Goal: Transaction & Acquisition: Purchase product/service

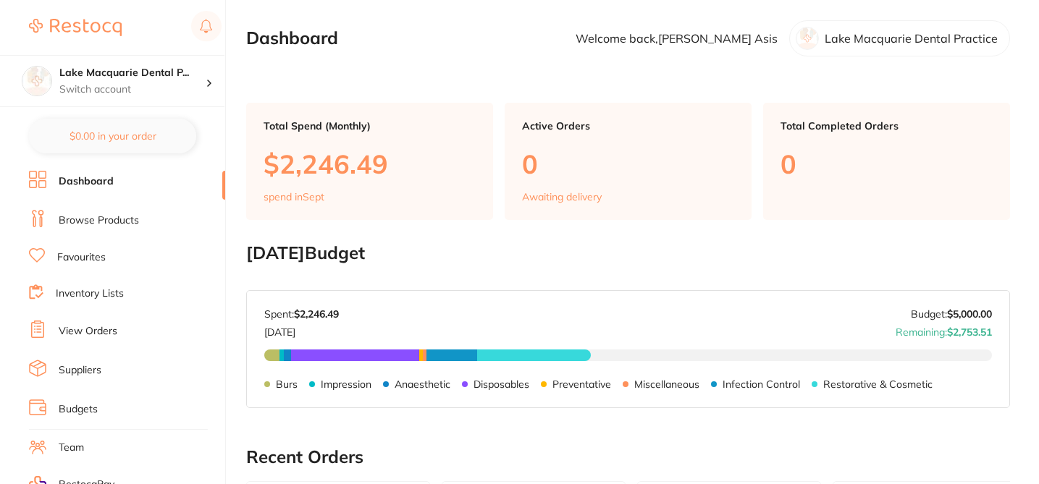
click at [125, 214] on link "Browse Products" at bounding box center [99, 221] width 80 height 14
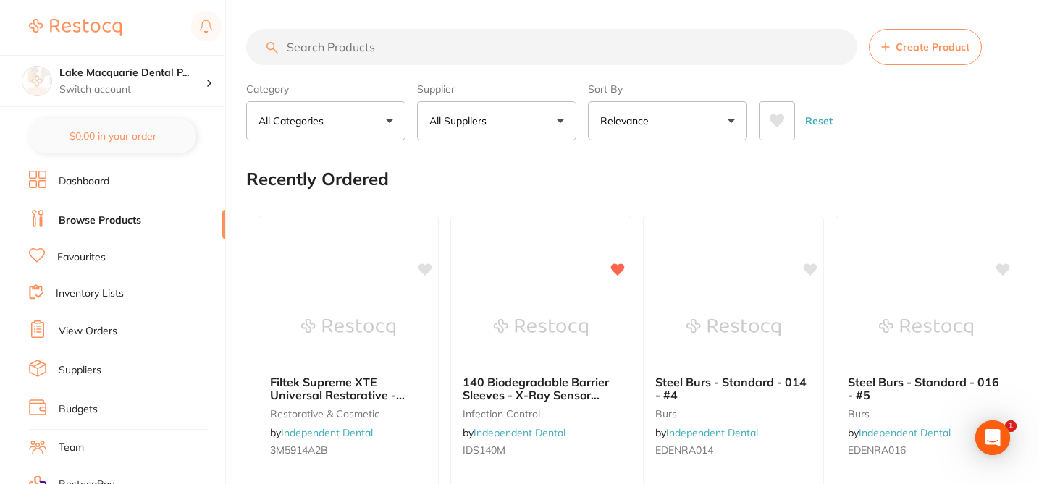
click at [309, 42] on input "search" at bounding box center [551, 47] width 611 height 36
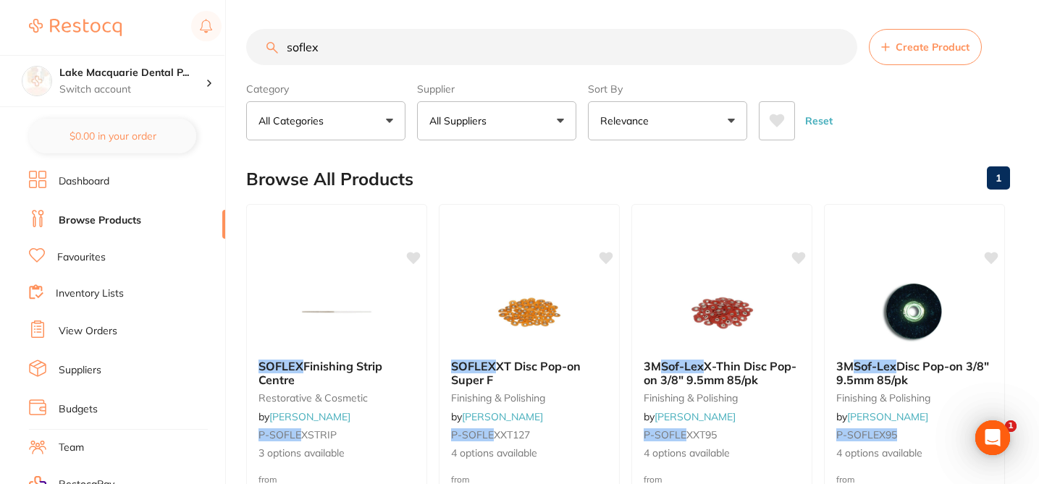
click at [558, 124] on button "All Suppliers" at bounding box center [496, 120] width 159 height 39
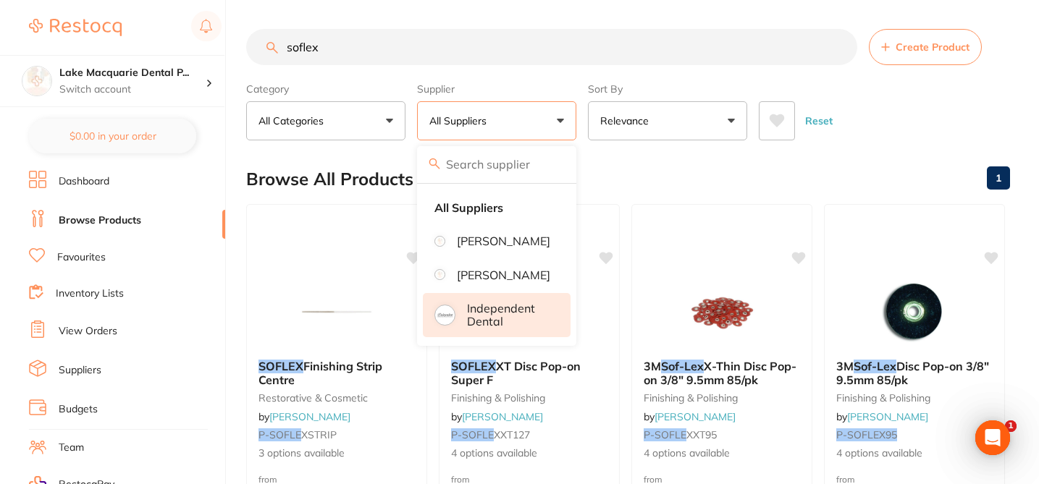
click at [504, 329] on p "Independent Dental" at bounding box center [508, 315] width 83 height 27
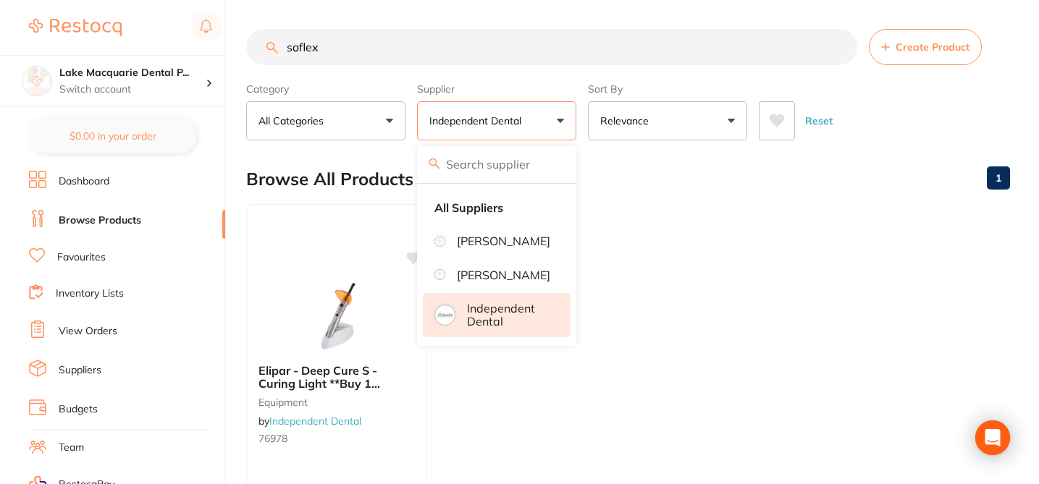
click at [606, 211] on ul "Elipar - Deep Cure S - Curing Light **Buy 1 Receive 3 x Filtek XTE or Filtek On…" at bounding box center [628, 412] width 764 height 416
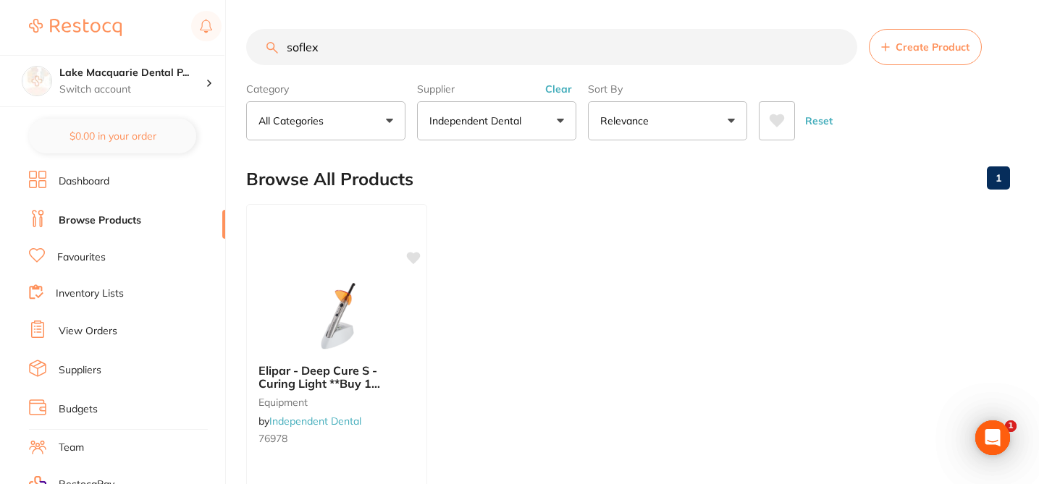
drag, startPoint x: 334, startPoint y: 44, endPoint x: 284, endPoint y: 42, distance: 49.3
click at [294, 43] on input "soflex" at bounding box center [551, 47] width 611 height 36
type input "s"
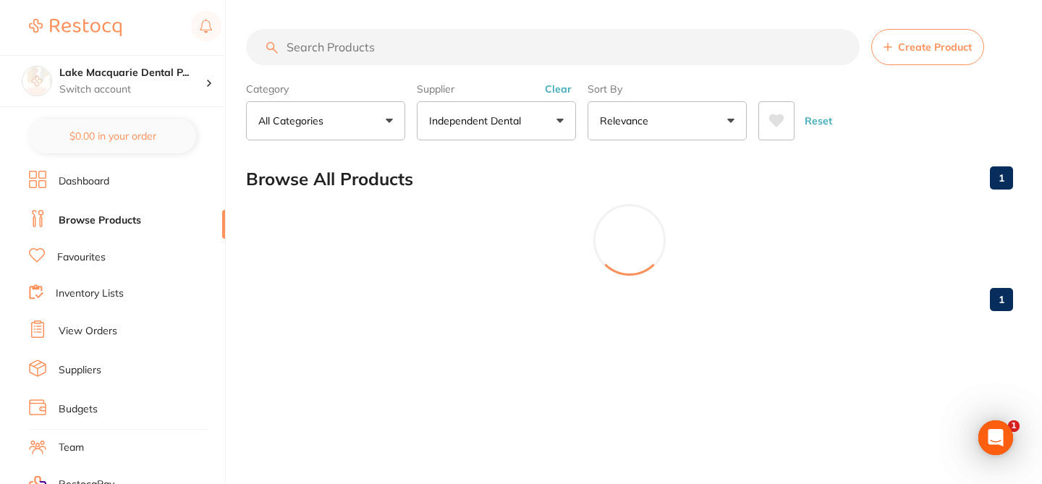
paste input "301987"
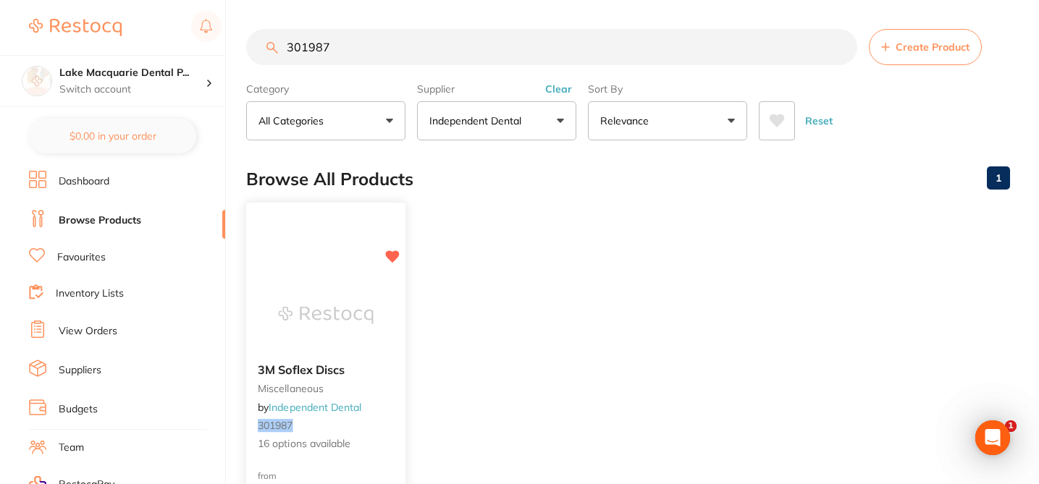
click at [393, 437] on span "16 options available" at bounding box center [326, 444] width 136 height 14
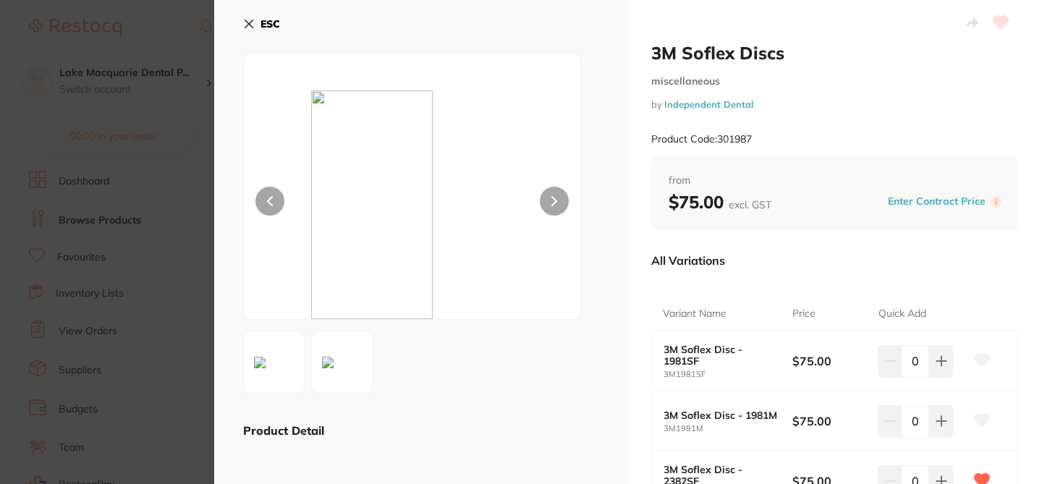
click at [249, 22] on icon at bounding box center [249, 24] width 8 height 8
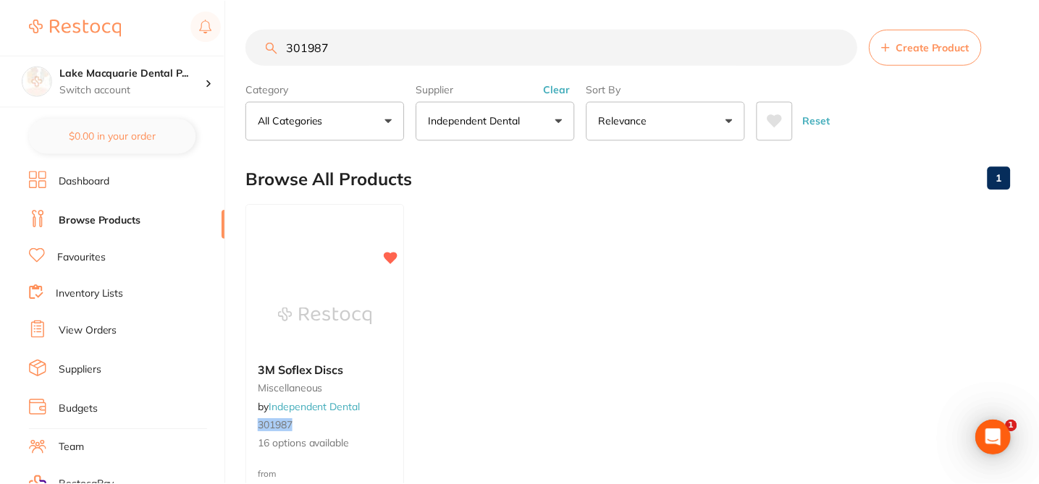
scroll to position [1, 0]
click at [374, 371] on b "3M Soflex Discs" at bounding box center [326, 369] width 136 height 14
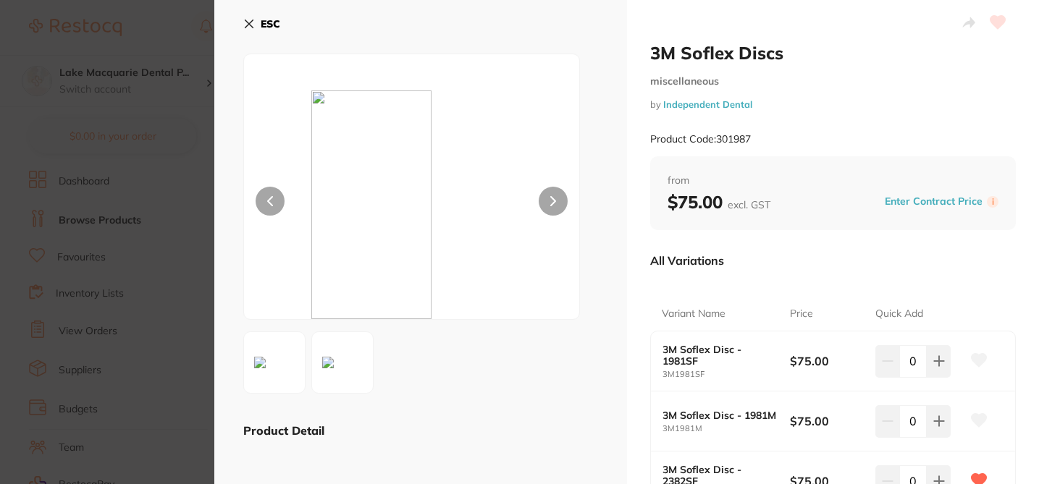
click at [244, 28] on icon at bounding box center [249, 24] width 12 height 12
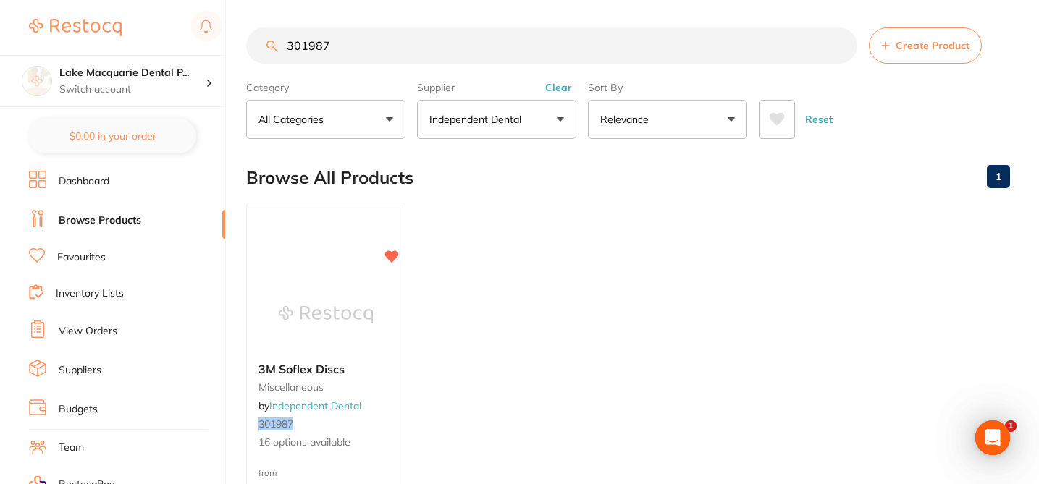
drag, startPoint x: 341, startPoint y: 51, endPoint x: 256, endPoint y: 43, distance: 85.7
click at [256, 44] on input "301987" at bounding box center [551, 46] width 611 height 36
paste input "2381M"
type input "2381M"
click at [389, 349] on div at bounding box center [325, 315] width 159 height 73
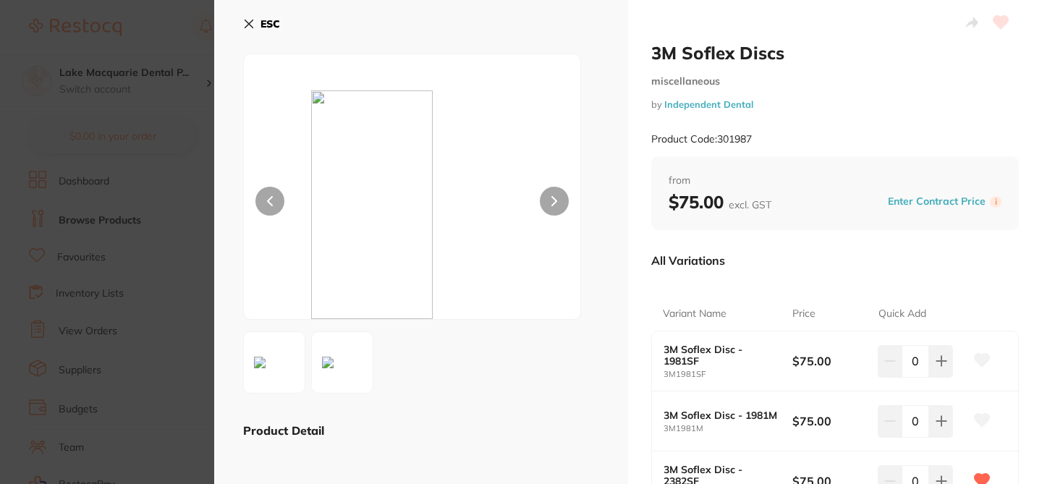
click at [891, 270] on div "All Variations" at bounding box center [835, 261] width 368 height 38
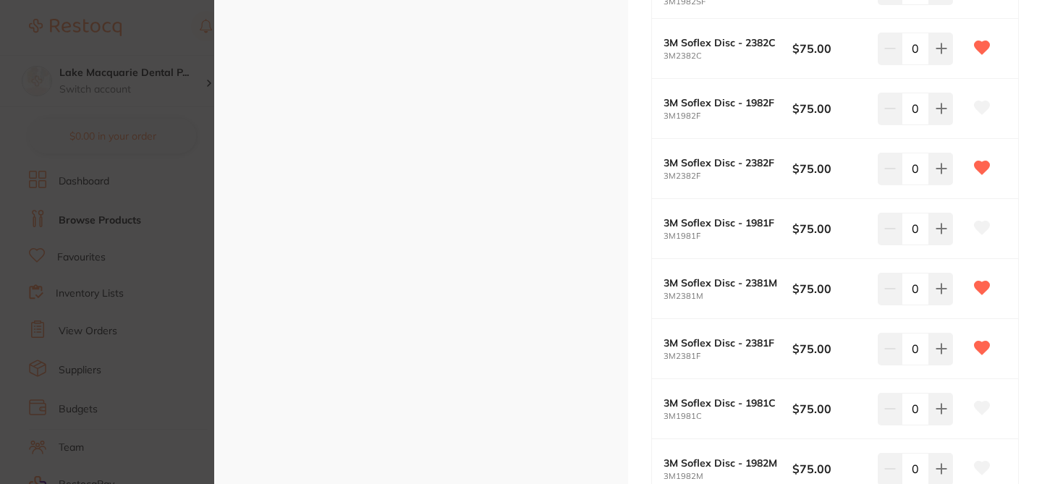
scroll to position [811, 0]
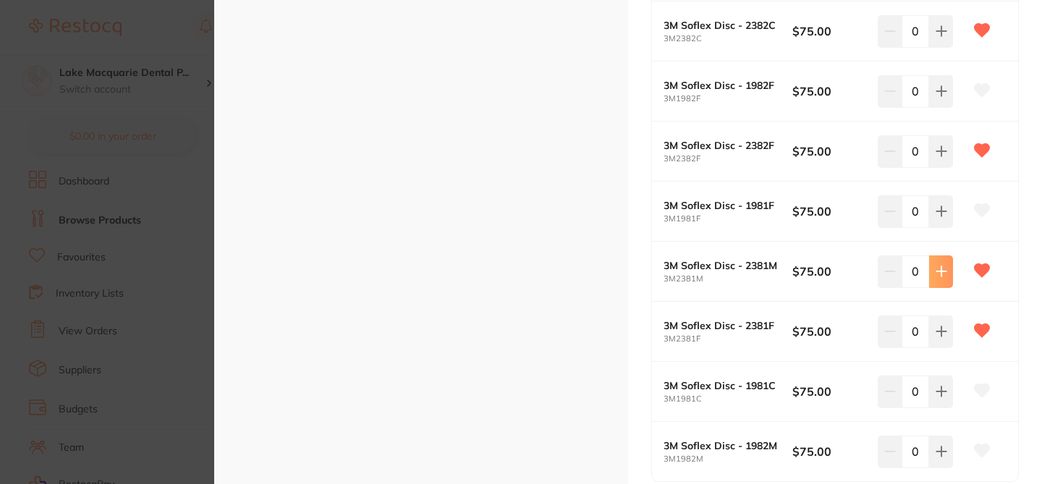
click at [940, 277] on icon at bounding box center [942, 272] width 12 height 12
type input "1"
click at [940, 334] on icon at bounding box center [942, 332] width 12 height 12
type input "1"
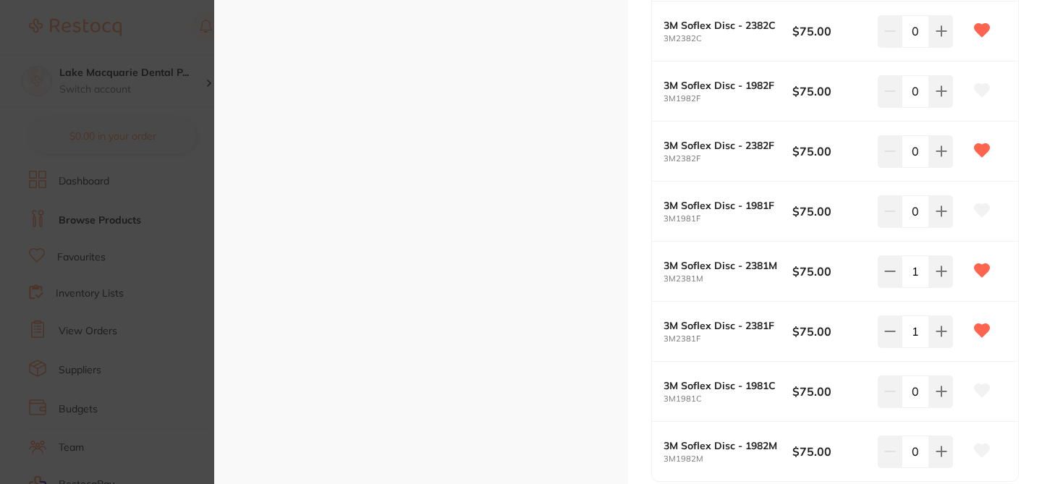
click at [190, 276] on section "3M Soflex Discs miscellaneous by Independent Dental Product Code: 301987 ESC Pr…" at bounding box center [521, 242] width 1042 height 484
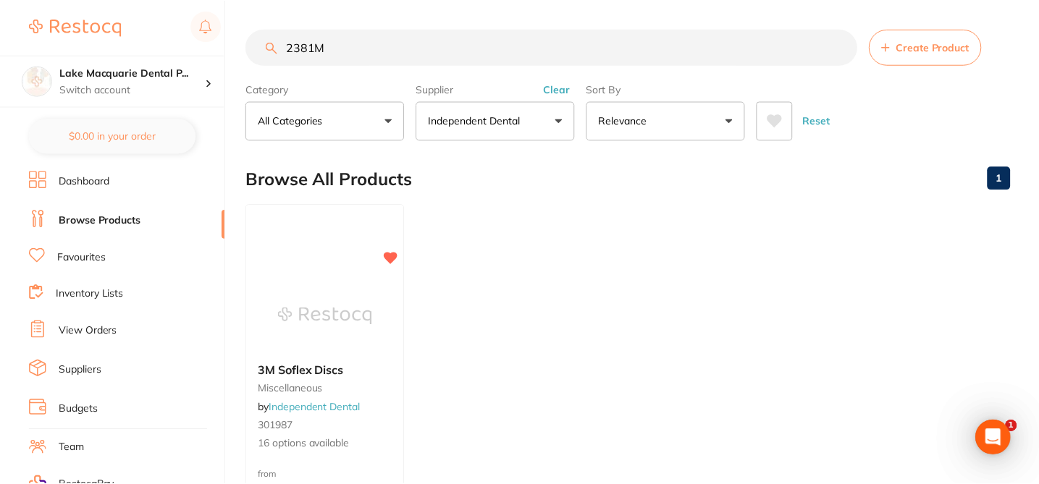
scroll to position [1, 0]
click at [372, 298] on img at bounding box center [325, 313] width 95 height 73
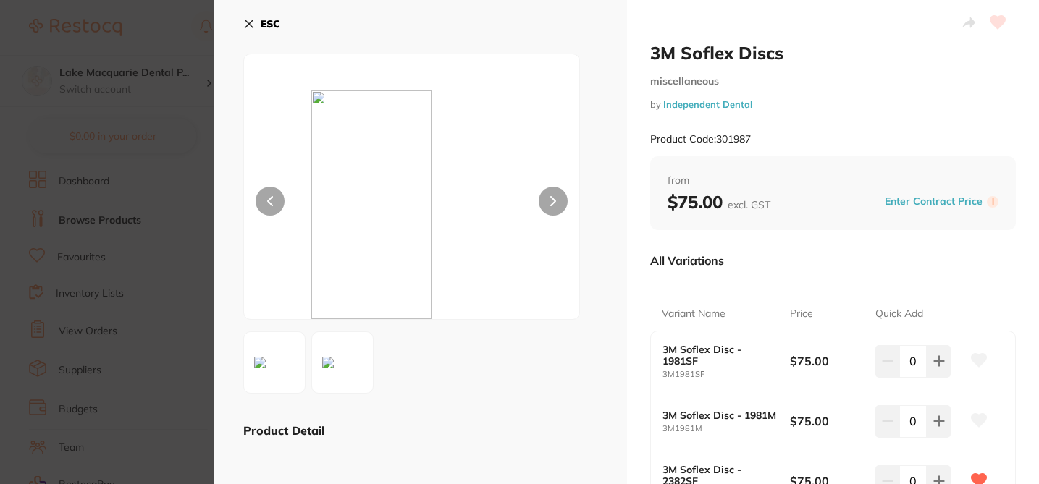
click at [883, 276] on div "All Variations" at bounding box center [833, 261] width 366 height 38
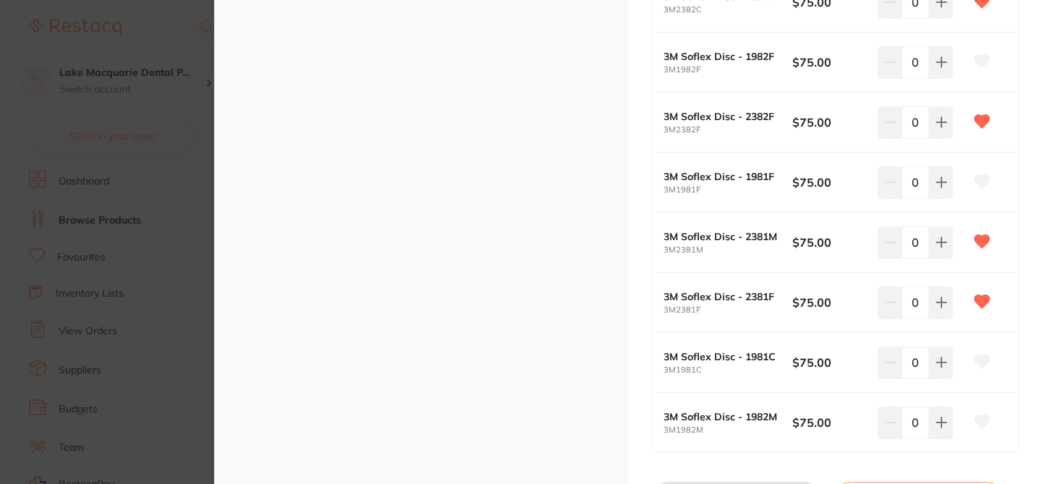
scroll to position [811, 0]
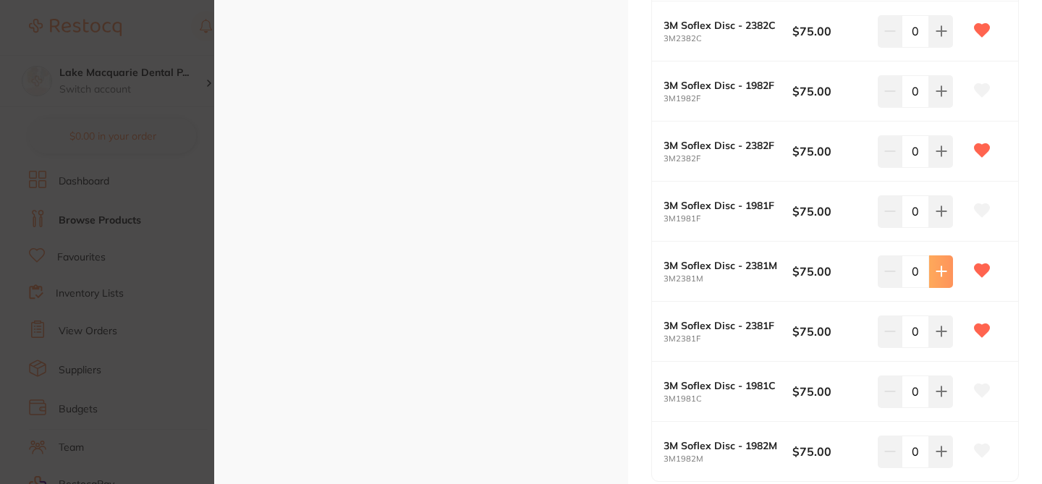
click at [944, 263] on button at bounding box center [941, 272] width 24 height 32
type input "1"
click at [938, 326] on icon at bounding box center [942, 332] width 12 height 12
type input "1"
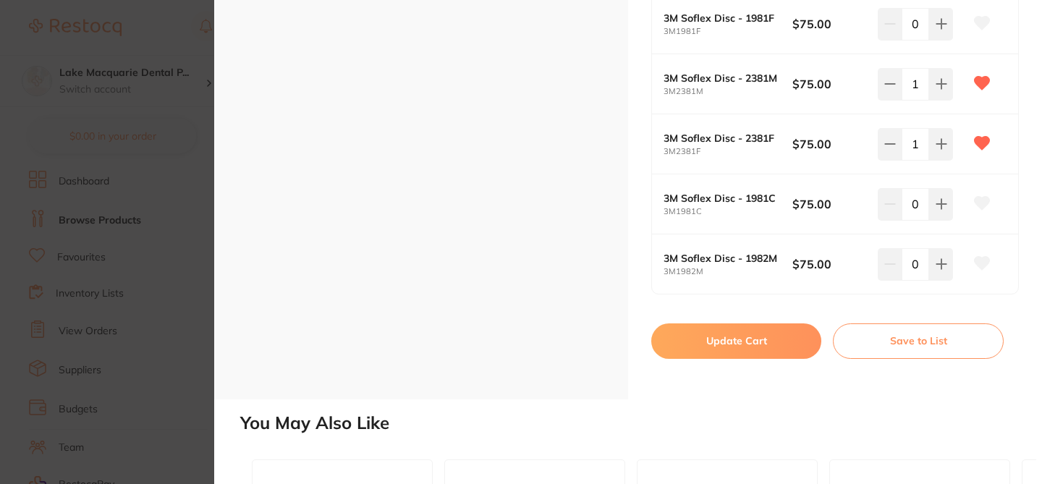
scroll to position [1013, 0]
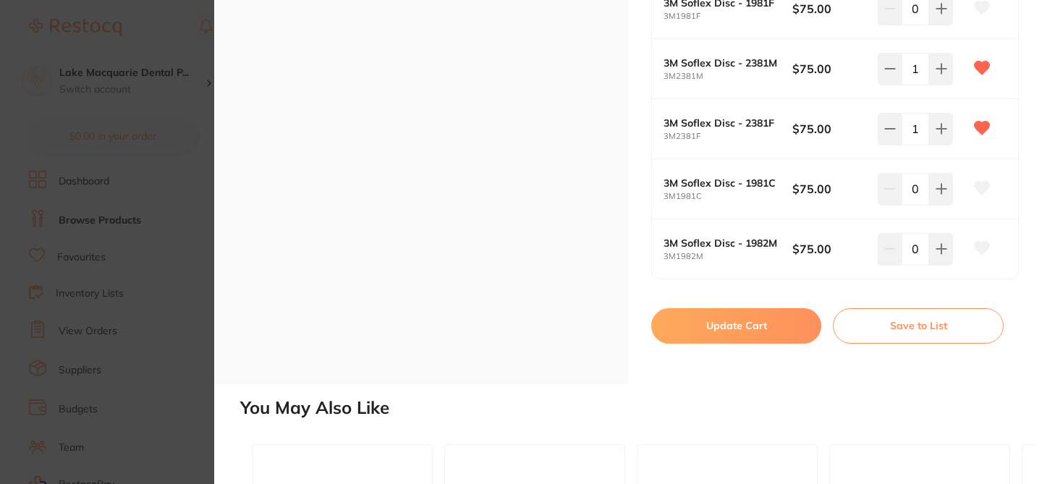
click at [756, 329] on button "Update Cart" at bounding box center [736, 325] width 170 height 35
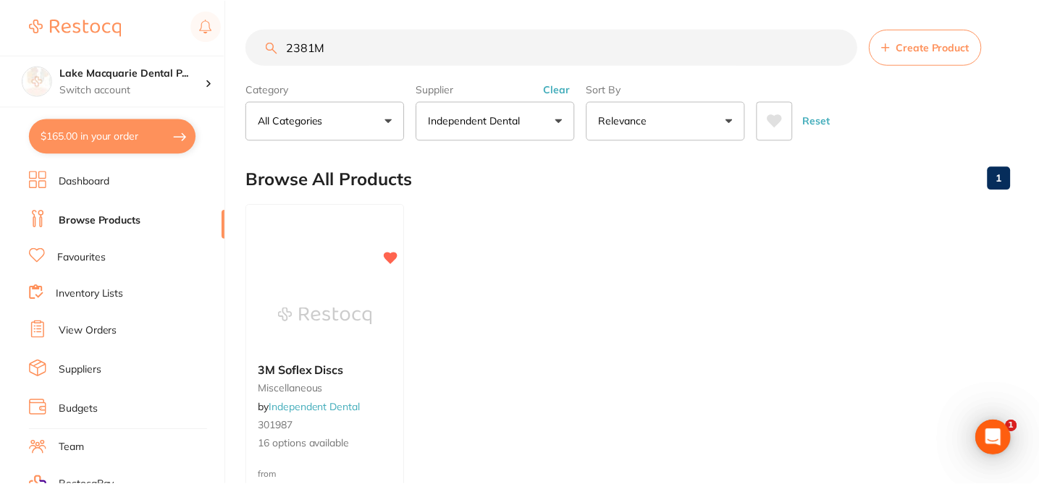
scroll to position [1, 0]
click at [156, 137] on button "$82.50 in your order" at bounding box center [112, 136] width 167 height 35
checkbox input "true"
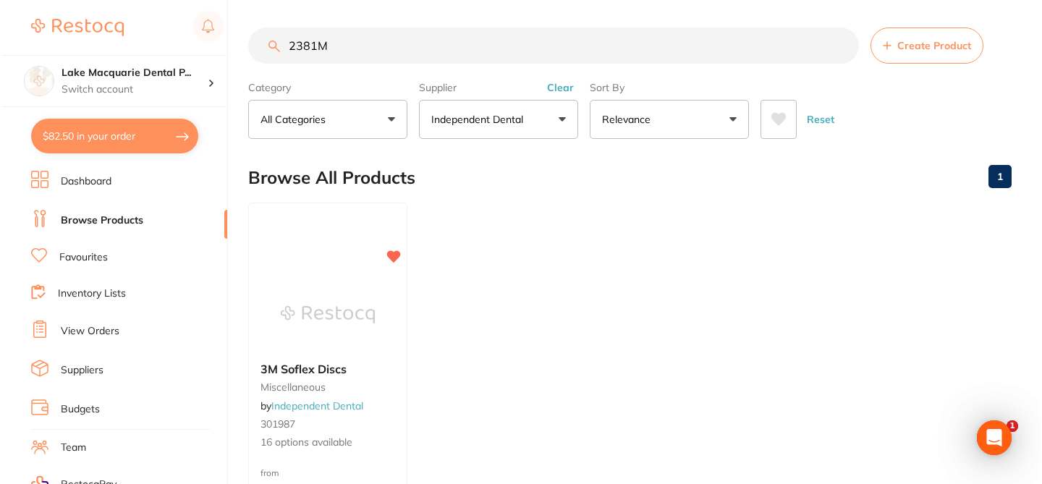
scroll to position [0, 0]
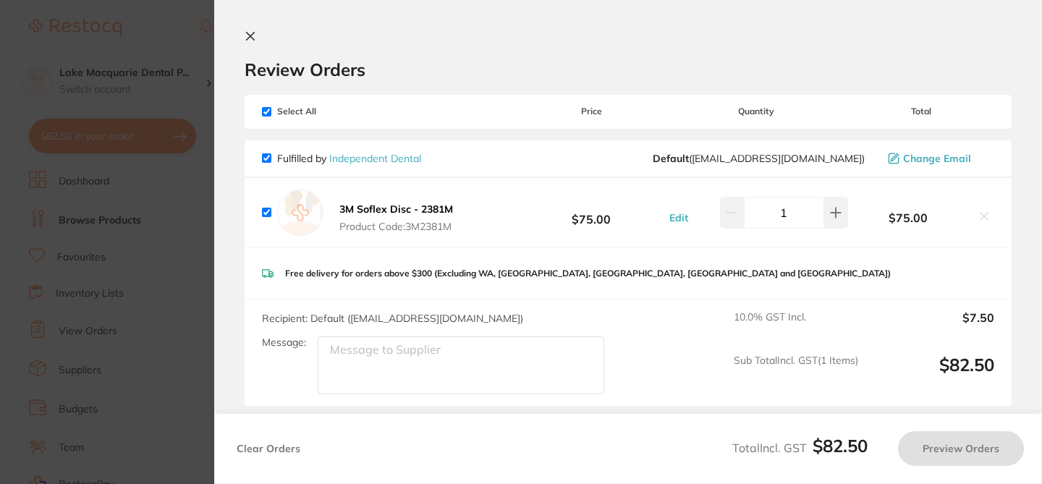
checkbox input "true"
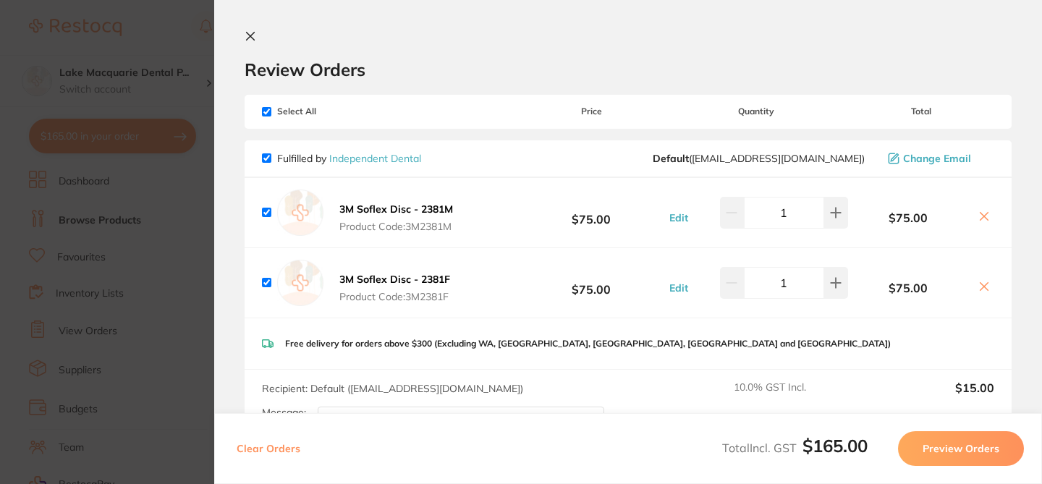
click at [250, 33] on icon at bounding box center [251, 36] width 12 height 12
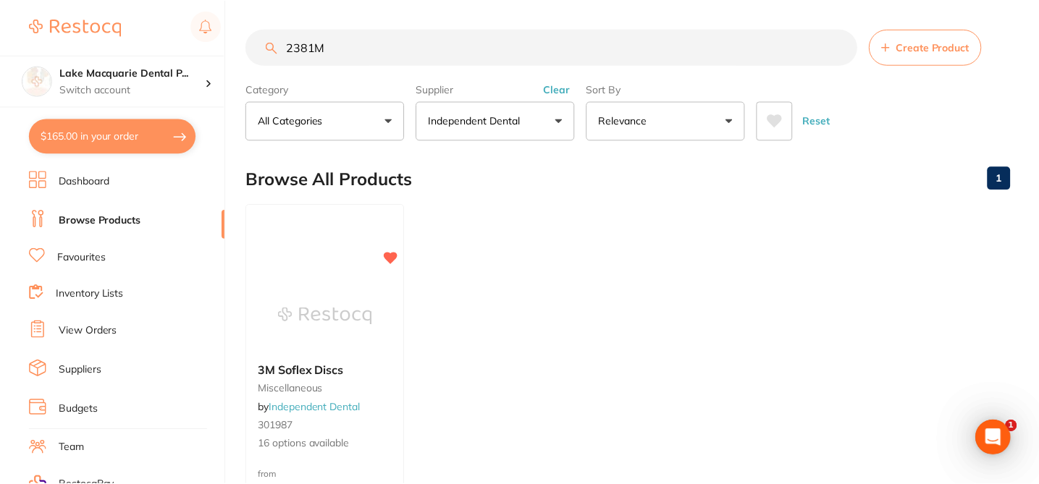
scroll to position [1, 0]
drag, startPoint x: 341, startPoint y: 43, endPoint x: 263, endPoint y: 38, distance: 78.4
click at [263, 38] on input "2381M" at bounding box center [551, 46] width 611 height 36
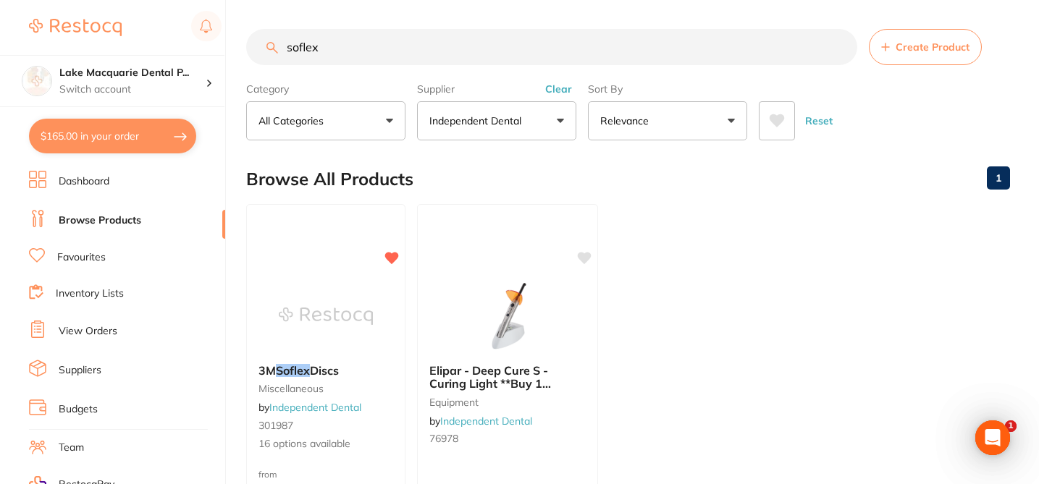
scroll to position [0, 0]
type input "soflex"
